Goal: Use online tool/utility: Utilize a website feature to perform a specific function

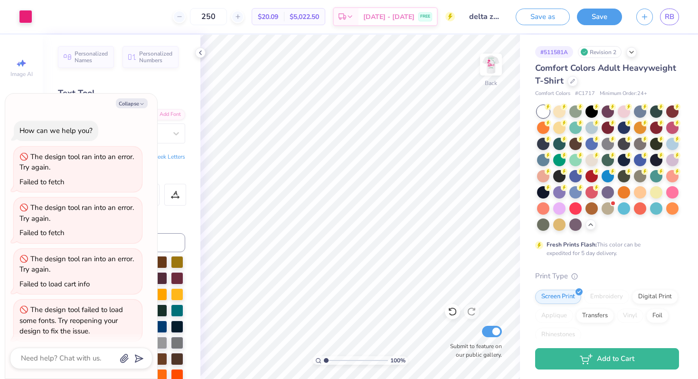
scroll to position [257, 0]
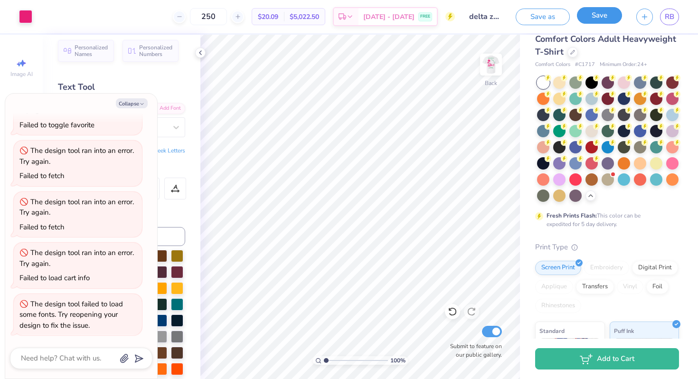
click at [588, 16] on button "Save" at bounding box center [599, 15] width 45 height 17
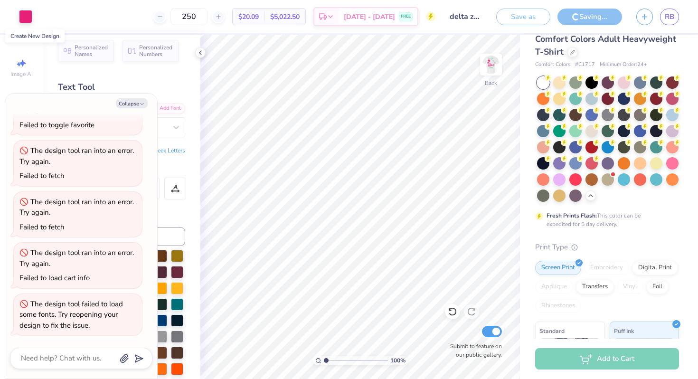
click at [645, 18] on icon "button" at bounding box center [644, 17] width 8 height 8
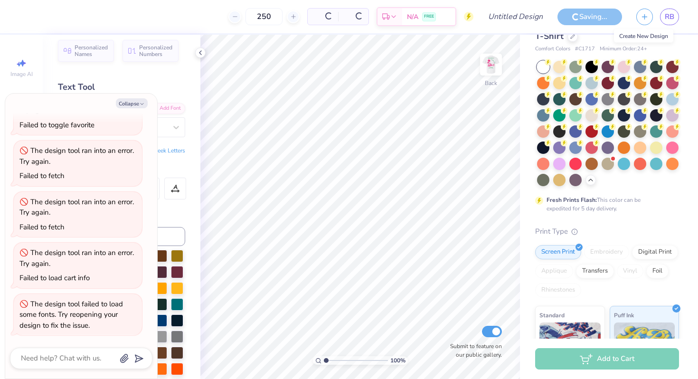
type textarea "x"
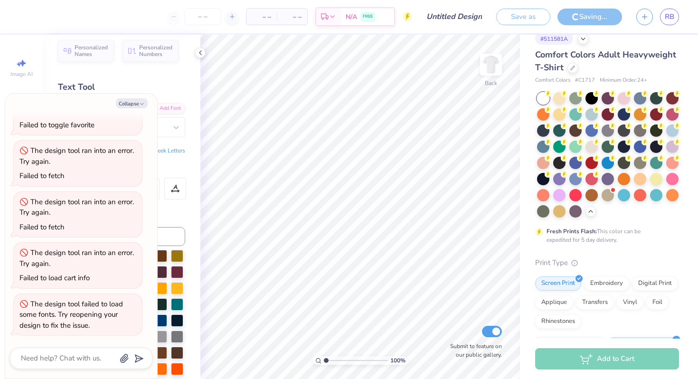
type textarea "x"
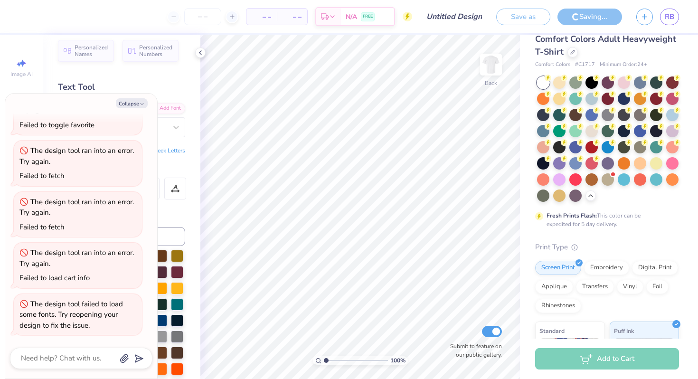
type input "delta zeta philo draft 2025"
type textarea "x"
type input "250"
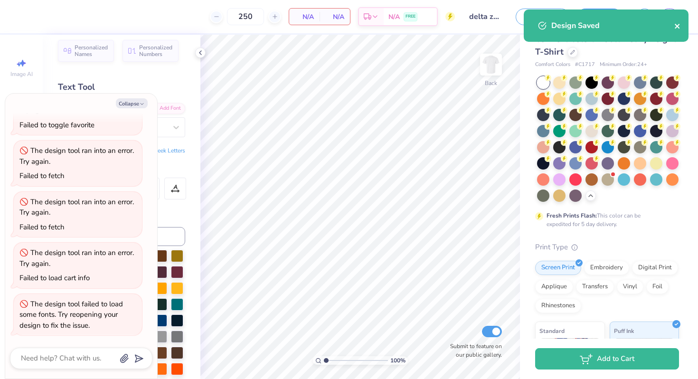
click at [680, 26] on icon "close" at bounding box center [677, 26] width 7 height 8
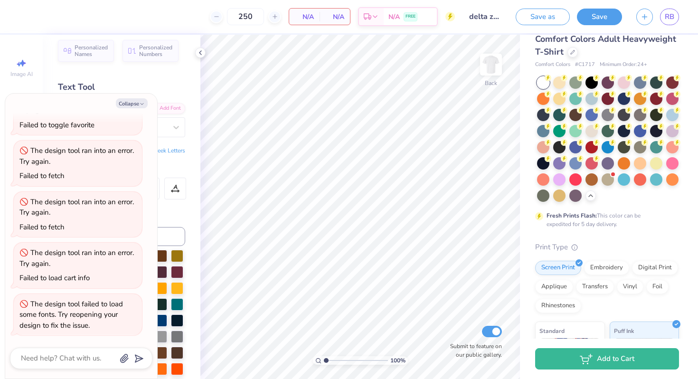
click at [644, 11] on div "Design Saved" at bounding box center [606, 10] width 168 height 4
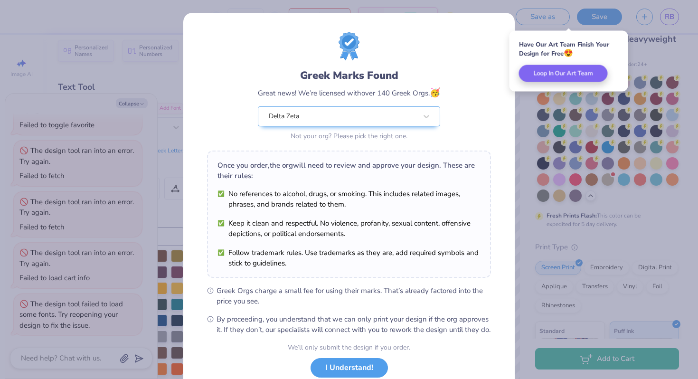
scroll to position [65, 0]
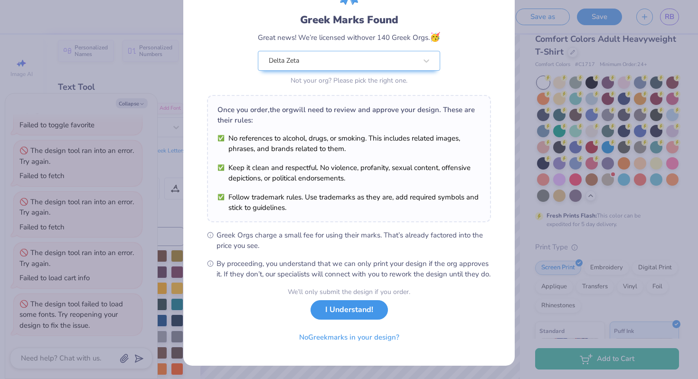
click at [338, 318] on button "I Understand!" at bounding box center [348, 309] width 77 height 19
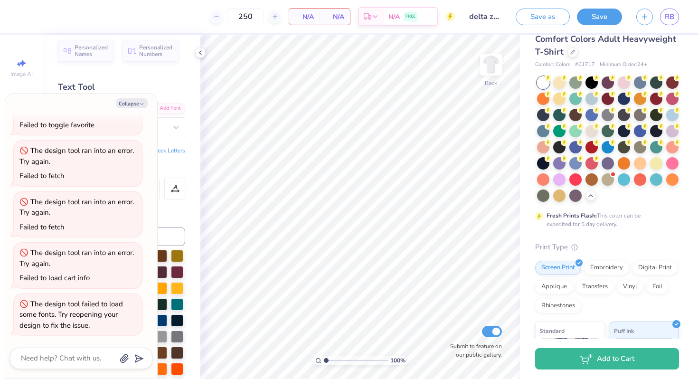
type textarea "x"
click at [657, 9] on div "RB" at bounding box center [657, 17] width 43 height 17
click at [641, 14] on icon "button" at bounding box center [644, 15] width 8 height 8
type textarea "x"
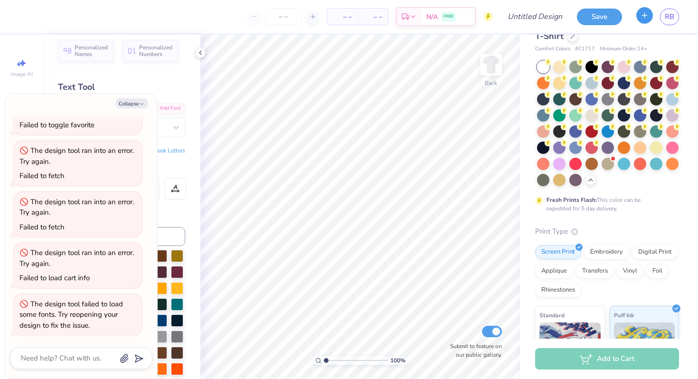
scroll to position [13, 0]
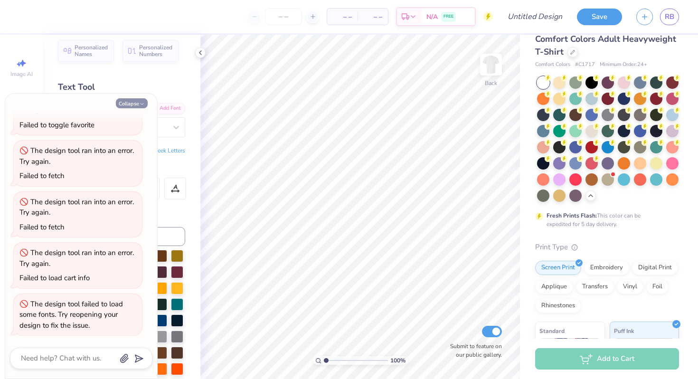
click at [141, 100] on button "Collapse" at bounding box center [132, 103] width 32 height 10
type textarea "x"
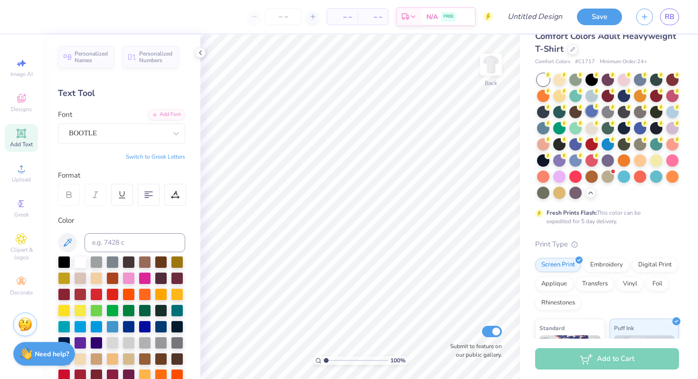
scroll to position [0, 0]
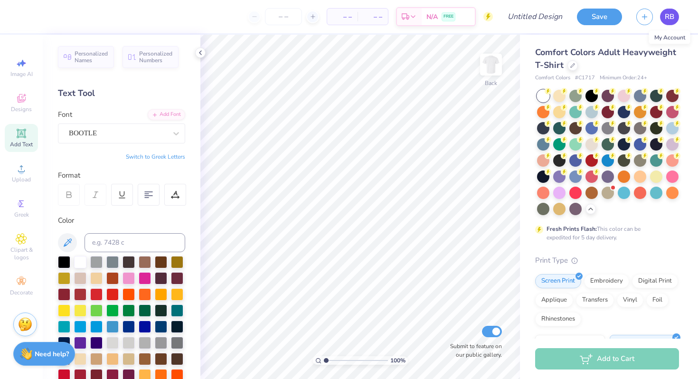
click at [675, 16] on link "RB" at bounding box center [669, 17] width 19 height 17
